Goal: Information Seeking & Learning: Check status

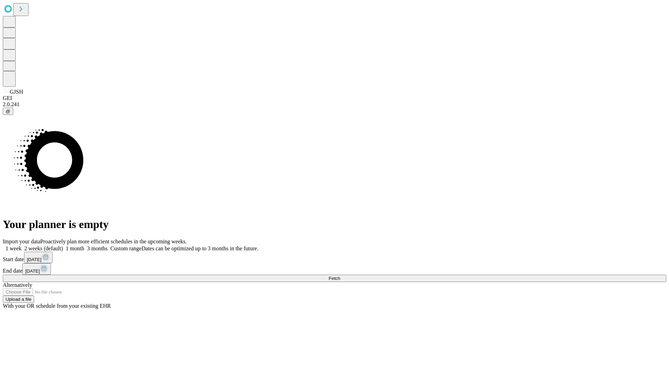
click at [340, 276] on span "Fetch" at bounding box center [333, 278] width 11 height 5
